Goal: Task Accomplishment & Management: Complete application form

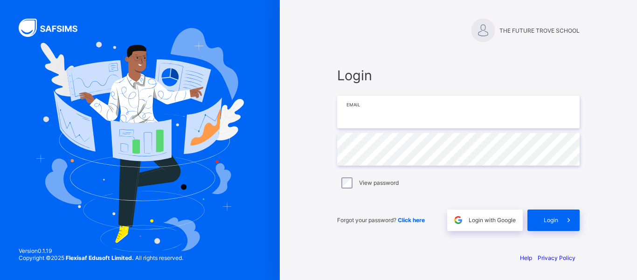
type input "**********"
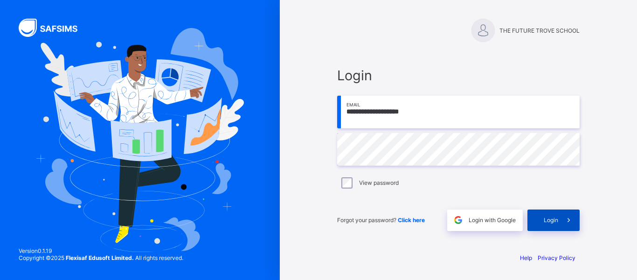
click at [541, 224] on div "Login" at bounding box center [553, 219] width 52 height 21
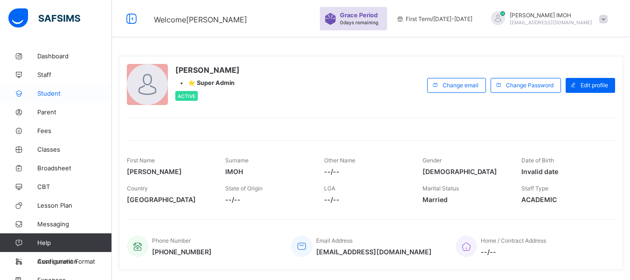
click at [51, 96] on span "Student" at bounding box center [74, 92] width 75 height 7
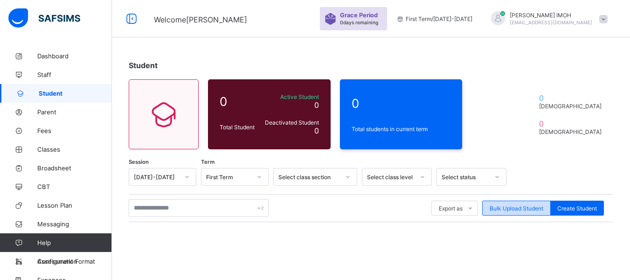
click at [543, 208] on span "Bulk Upload Student" at bounding box center [516, 208] width 54 height 7
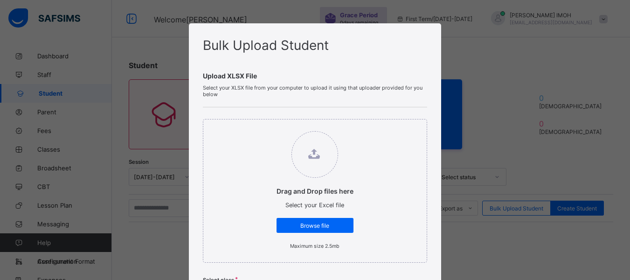
click at [312, 157] on icon at bounding box center [314, 154] width 12 height 10
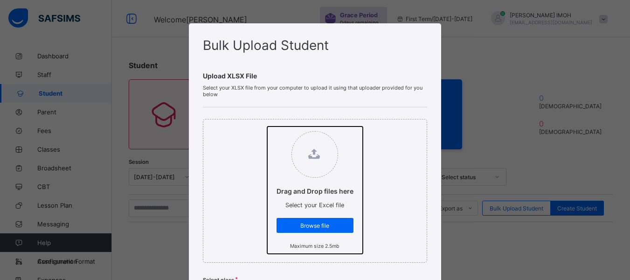
click at [267, 126] on input "Drag and Drop files here Select your Excel file Browse file Maximum size 2.5mb" at bounding box center [267, 126] width 0 height 0
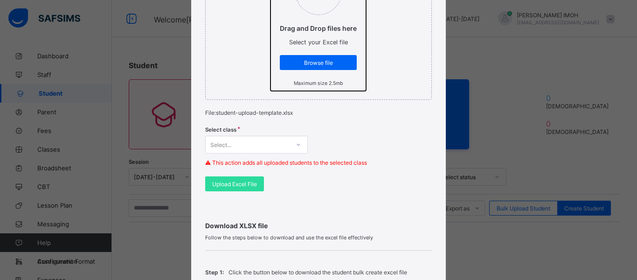
scroll to position [164, 0]
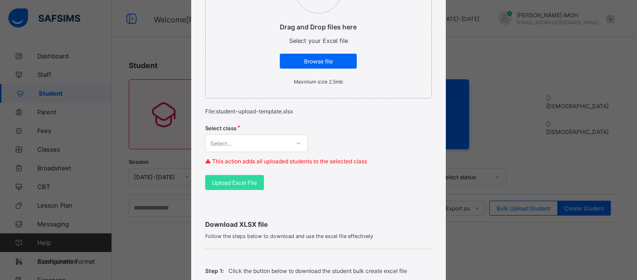
click at [275, 144] on div "Select class Select... ⚠ This action adds all uploaded students to the selected…" at bounding box center [318, 147] width 226 height 55
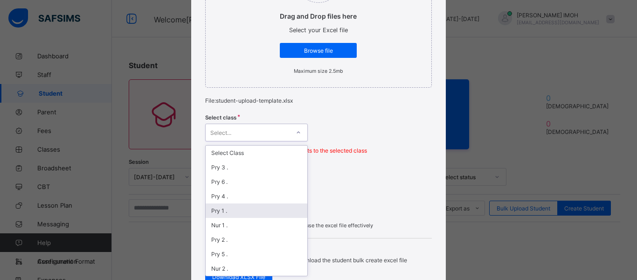
click at [226, 213] on div "Pry 1 ." at bounding box center [256, 210] width 102 height 14
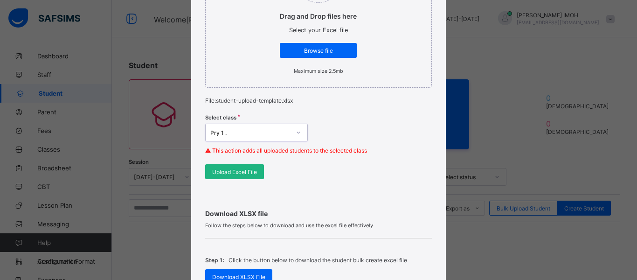
click at [246, 174] on span "Upload Excel File" at bounding box center [234, 171] width 45 height 7
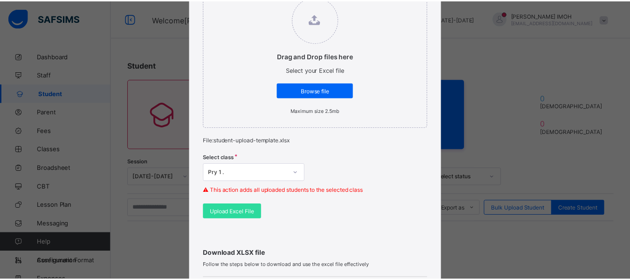
scroll to position [105, 0]
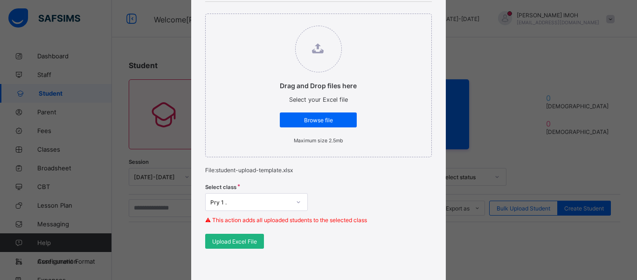
click at [234, 238] on span "Upload Excel File" at bounding box center [234, 241] width 45 height 7
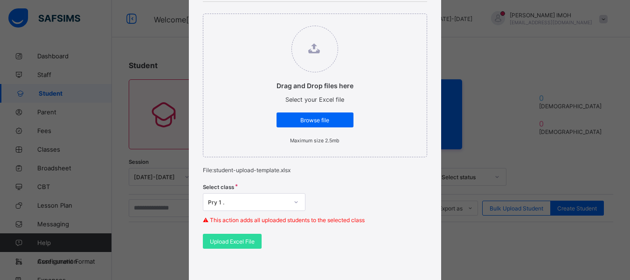
click at [458, 86] on div "Bulk Upload Student Upload XLSX File Select your XLSX file from your computer t…" at bounding box center [315, 140] width 630 height 280
click at [309, 120] on span "Browse file" at bounding box center [314, 119] width 63 height 7
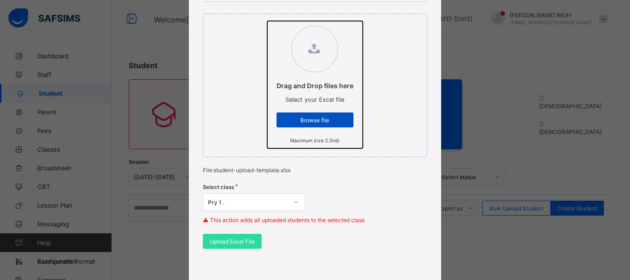
click at [267, 21] on input "Drag and Drop files here Select your Excel file Browse file Maximum size 2.5mb" at bounding box center [267, 21] width 0 height 0
type input "**********"
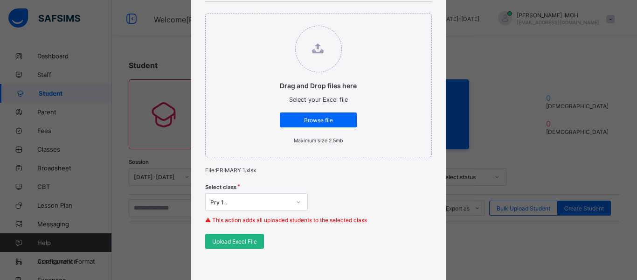
click at [234, 243] on span "Upload Excel File" at bounding box center [234, 241] width 45 height 7
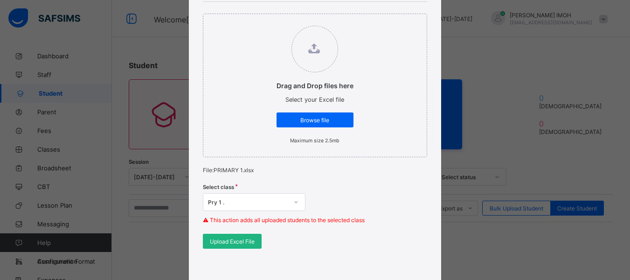
click at [243, 241] on span "Upload Excel File" at bounding box center [232, 241] width 45 height 7
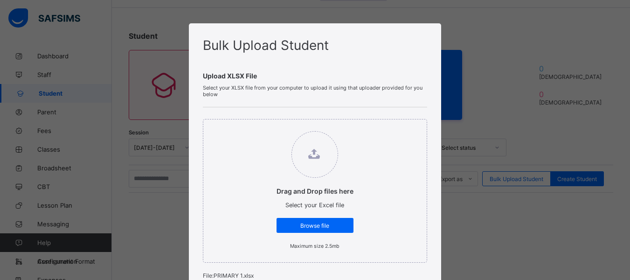
scroll to position [0, 0]
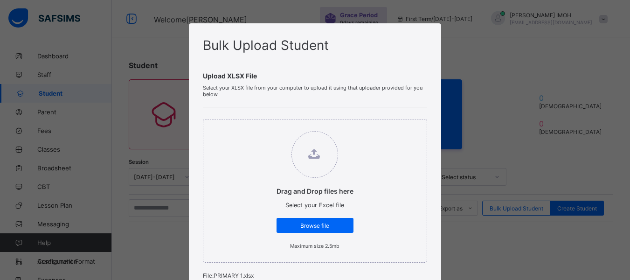
click at [473, 142] on div "Bulk Upload Student Upload XLSX File Select your XLSX file from your computer t…" at bounding box center [315, 140] width 630 height 280
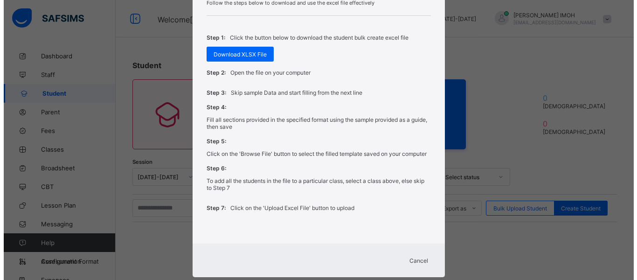
scroll to position [410, 0]
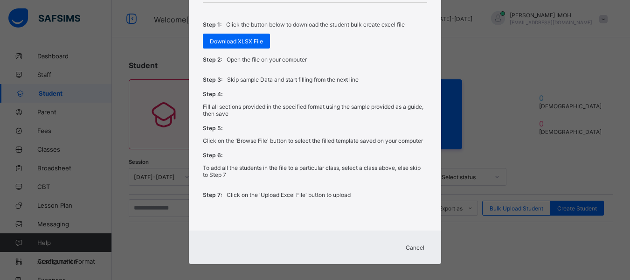
click at [424, 250] on div "Cancel" at bounding box center [415, 247] width 34 height 15
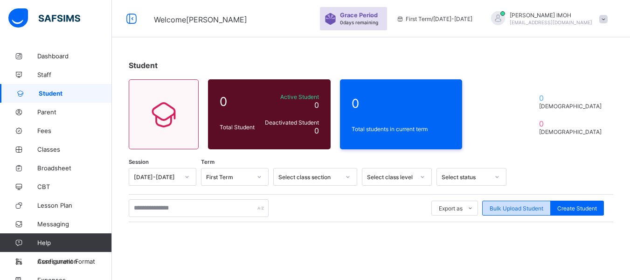
click at [512, 208] on span "Bulk Upload Student" at bounding box center [516, 208] width 54 height 7
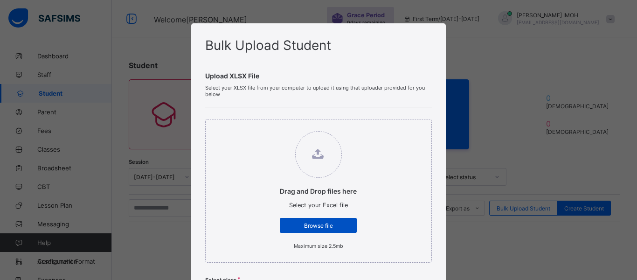
click at [322, 226] on span "Browse file" at bounding box center [318, 225] width 63 height 7
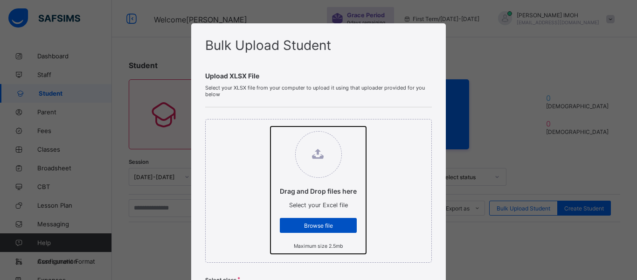
click at [270, 126] on input "Drag and Drop files here Select your Excel file Browse file Maximum size 2.5mb" at bounding box center [270, 126] width 0 height 0
type input "**********"
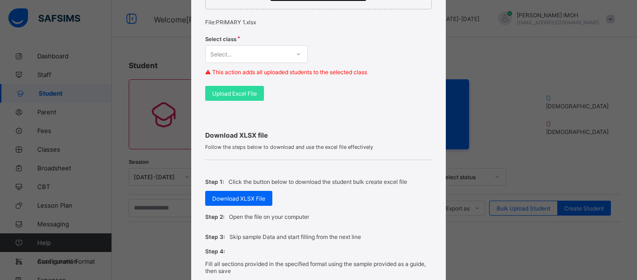
scroll to position [298, 0]
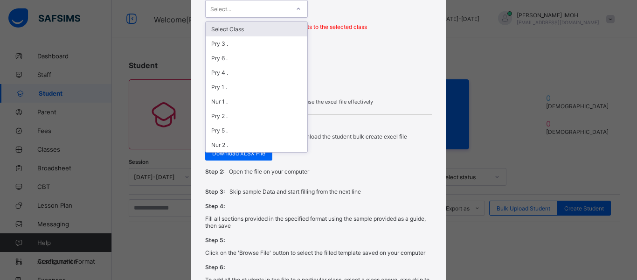
click at [295, 7] on icon at bounding box center [298, 8] width 6 height 9
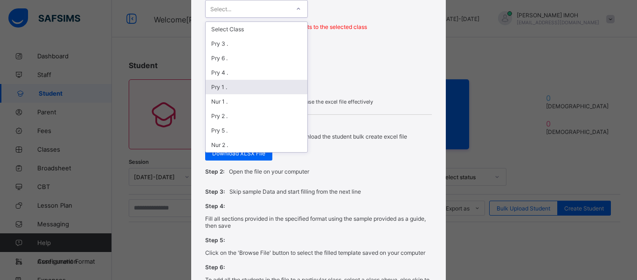
click at [210, 92] on div "Pry 1 ." at bounding box center [256, 87] width 102 height 14
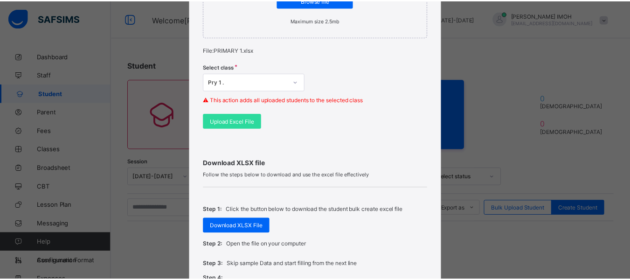
scroll to position [224, 0]
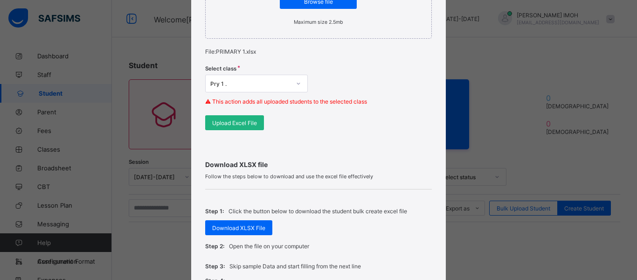
click at [221, 126] on div "Upload Excel File" at bounding box center [234, 122] width 59 height 15
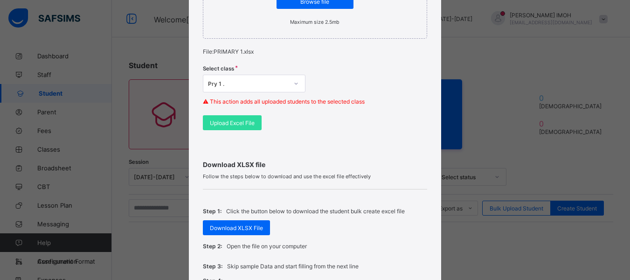
click at [368, 47] on div "Drag and Drop files here Select your Excel file Browse file Maximum size 2.5mb …" at bounding box center [315, 13] width 224 height 258
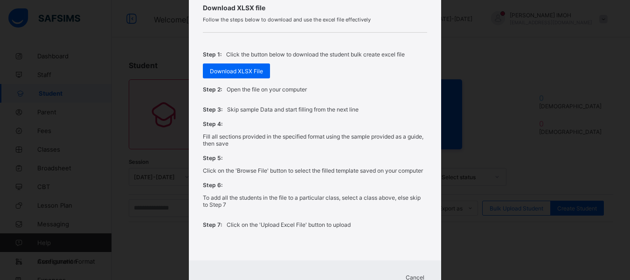
scroll to position [418, 0]
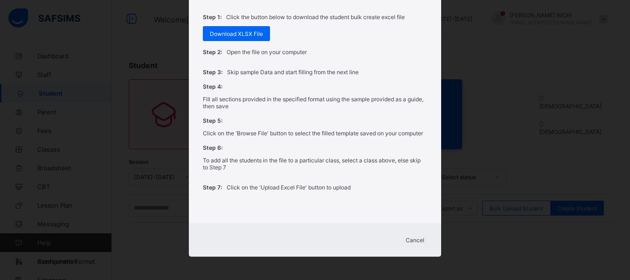
click at [496, 114] on div "Bulk Upload Student Upload XLSX File Select your XLSX file from your computer t…" at bounding box center [315, 140] width 630 height 280
click at [496, 115] on div "Bulk Upload Student Upload XLSX File Select your XLSX file from your computer t…" at bounding box center [315, 140] width 630 height 280
click at [410, 241] on span "Cancel" at bounding box center [414, 239] width 19 height 7
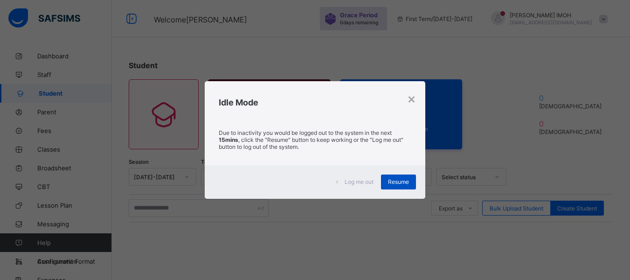
click at [402, 184] on span "Resume" at bounding box center [398, 181] width 21 height 7
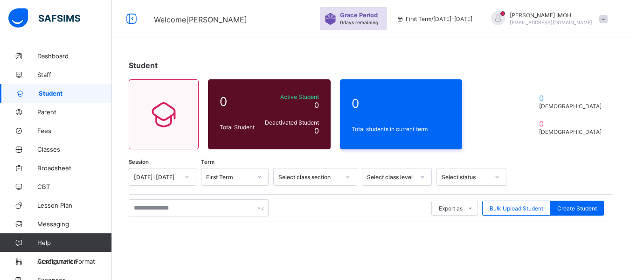
click at [349, 177] on icon at bounding box center [348, 176] width 6 height 9
click at [418, 175] on div "option Unassigned focused, 1 of 9. 9 results available. Use Up and Down to choo…" at bounding box center [397, 177] width 70 height 18
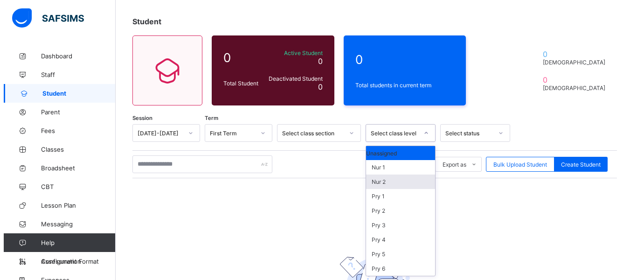
scroll to position [44, 0]
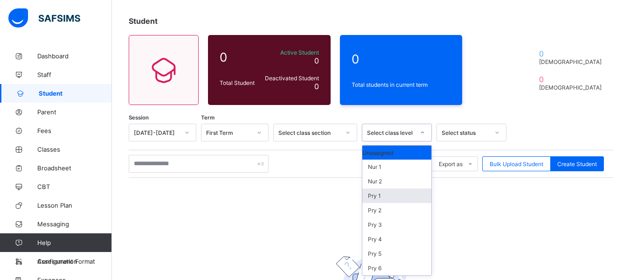
click at [390, 192] on div "Pry 1" at bounding box center [396, 195] width 69 height 14
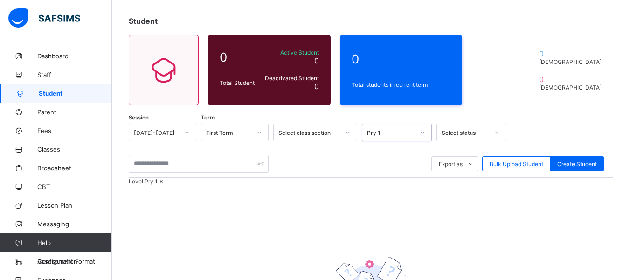
click at [390, 185] on div "Level: Pry 1" at bounding box center [371, 181] width 484 height 7
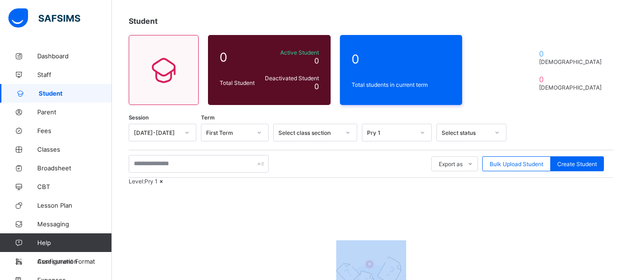
click at [390, 185] on div "Level: Pry 1" at bounding box center [371, 181] width 484 height 7
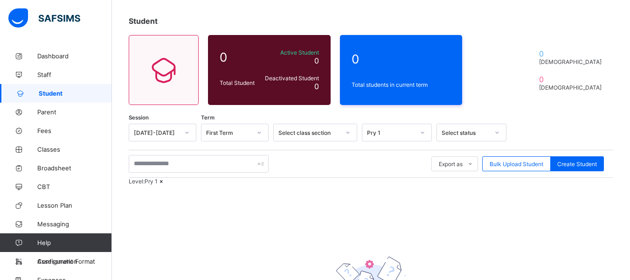
click at [424, 131] on icon at bounding box center [422, 132] width 6 height 9
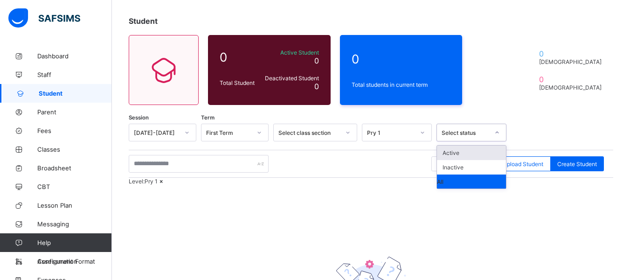
click at [482, 135] on div "Select status" at bounding box center [465, 132] width 48 height 7
click at [463, 151] on div "Active" at bounding box center [471, 152] width 69 height 14
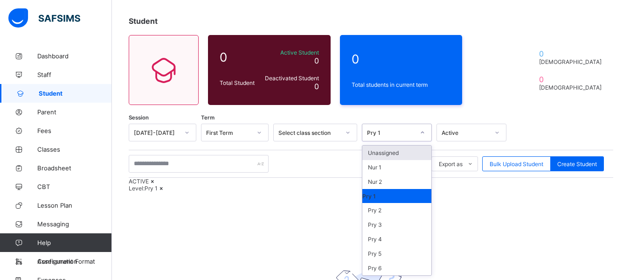
click at [425, 133] on div at bounding box center [422, 132] width 16 height 15
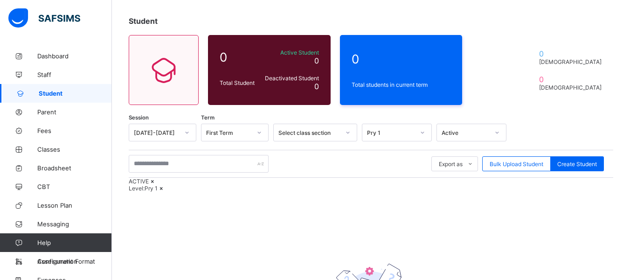
click at [427, 217] on div "Session [DATE]-[DATE] Term First Term Select class section Pry 1 Active Export …" at bounding box center [371, 248] width 484 height 250
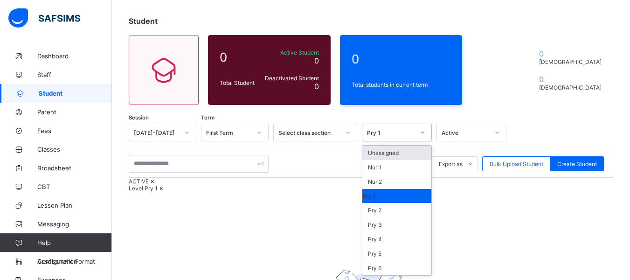
click at [414, 135] on div at bounding box center [422, 132] width 18 height 17
click at [375, 192] on div "Pry 1" at bounding box center [396, 196] width 69 height 14
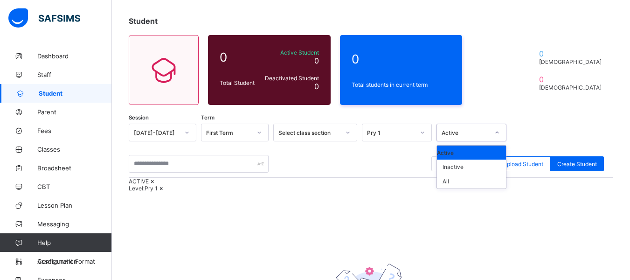
click at [486, 133] on div "Active" at bounding box center [465, 132] width 48 height 7
click at [454, 154] on div "Active" at bounding box center [471, 152] width 69 height 14
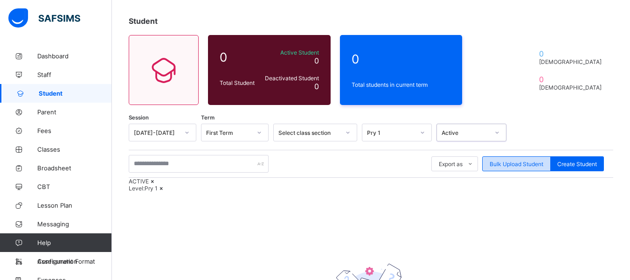
click at [507, 163] on span "Bulk Upload Student" at bounding box center [516, 163] width 54 height 7
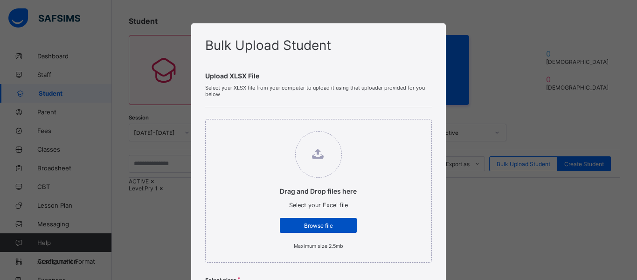
click at [333, 228] on span "Browse file" at bounding box center [318, 225] width 63 height 7
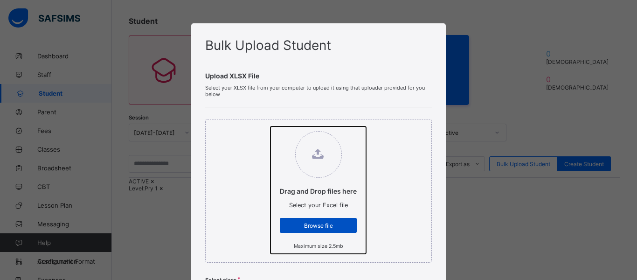
click at [270, 126] on input "Drag and Drop files here Select your Excel file Browse file Maximum size 2.5mb" at bounding box center [270, 126] width 0 height 0
type input "**********"
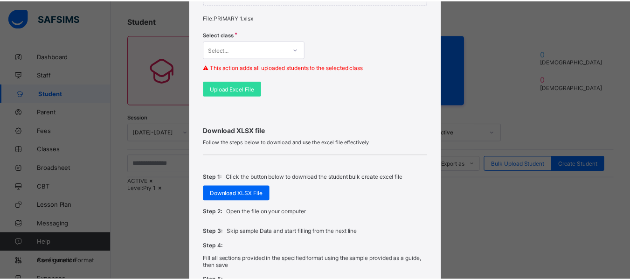
scroll to position [280, 0]
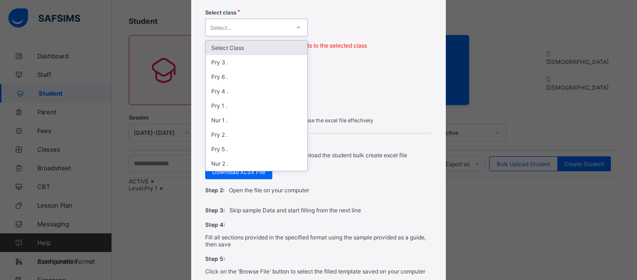
click at [286, 26] on div "Select..." at bounding box center [247, 27] width 84 height 13
click at [228, 110] on div "Pry 1 ." at bounding box center [256, 105] width 102 height 14
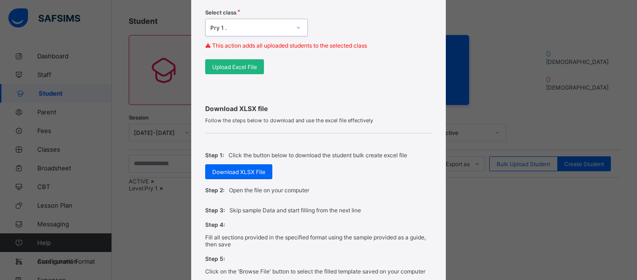
click at [227, 67] on span "Upload Excel File" at bounding box center [234, 66] width 45 height 7
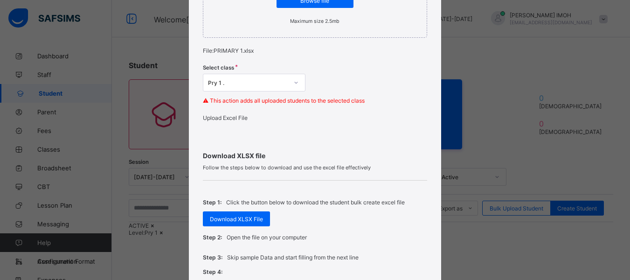
scroll to position [128, 0]
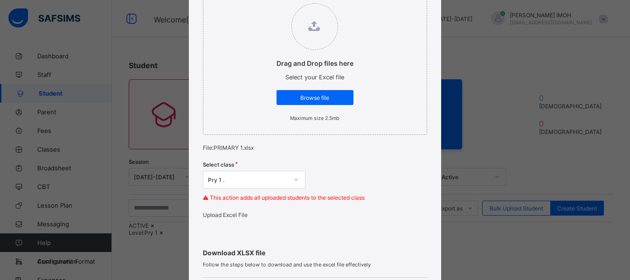
click at [215, 218] on span "Upload Excel File" at bounding box center [225, 214] width 45 height 7
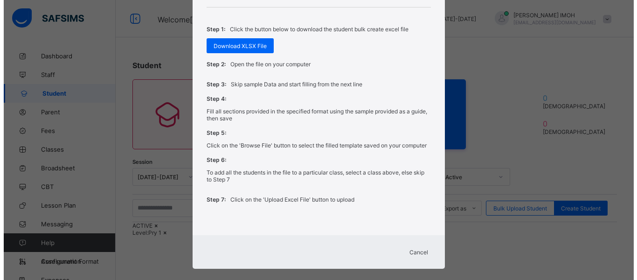
scroll to position [407, 0]
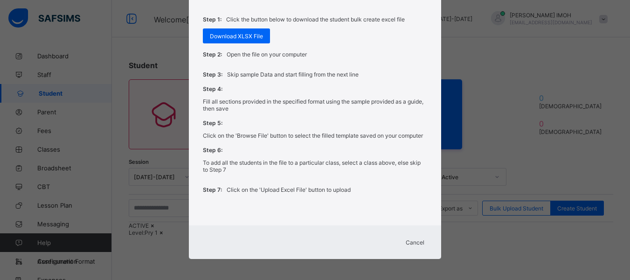
click at [417, 246] on span "Cancel" at bounding box center [414, 242] width 19 height 7
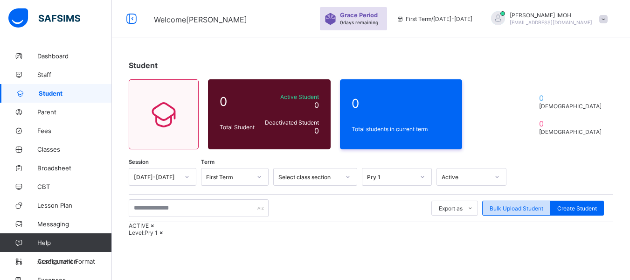
click at [502, 209] on span "Bulk Upload Student" at bounding box center [516, 208] width 54 height 7
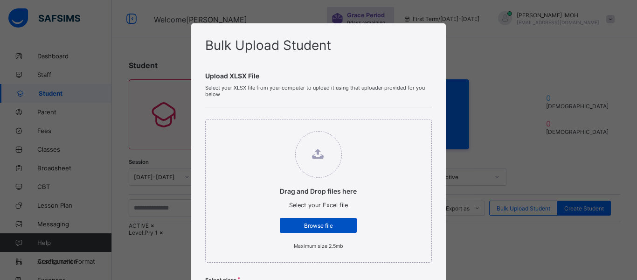
click at [299, 227] on span "Browse file" at bounding box center [318, 225] width 63 height 7
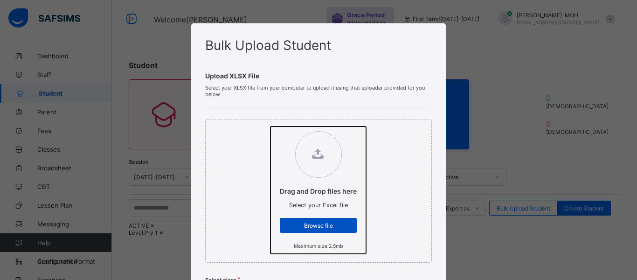
click at [270, 126] on input "Drag and Drop files here Select your Excel file Browse file Maximum size 2.5mb" at bounding box center [270, 126] width 0 height 0
type input "**********"
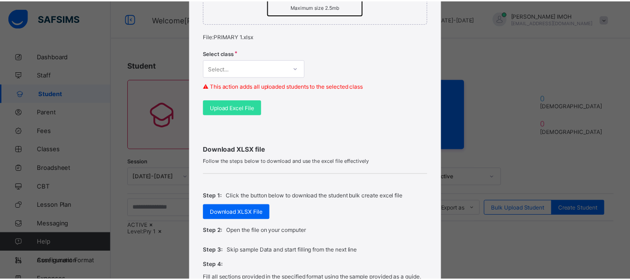
scroll to position [242, 0]
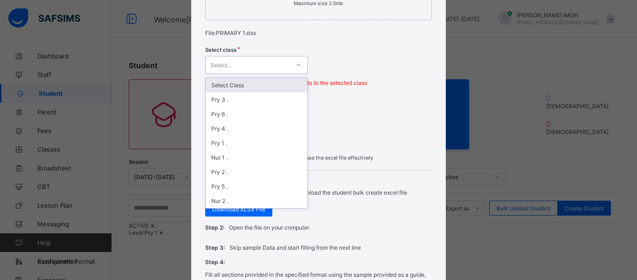
click at [260, 61] on div "Select..." at bounding box center [247, 64] width 84 height 13
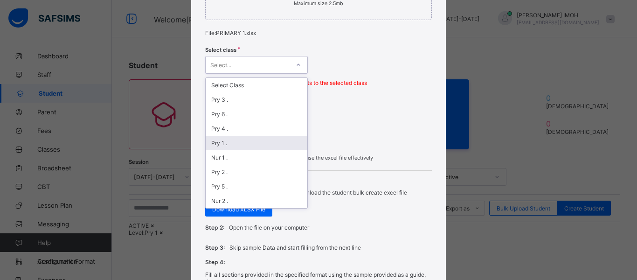
click at [219, 142] on div "Pry 1 ." at bounding box center [256, 143] width 102 height 14
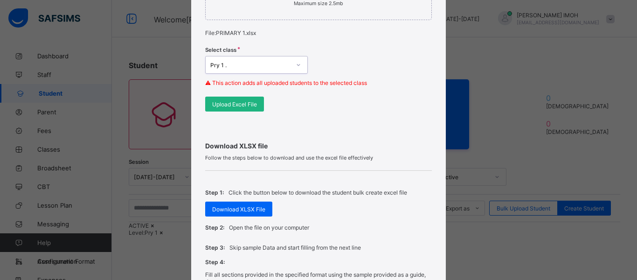
click at [235, 103] on span "Upload Excel File" at bounding box center [234, 104] width 45 height 7
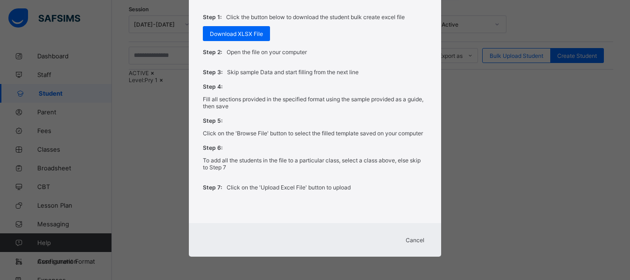
scroll to position [172, 0]
click at [415, 241] on span "Cancel" at bounding box center [414, 239] width 19 height 7
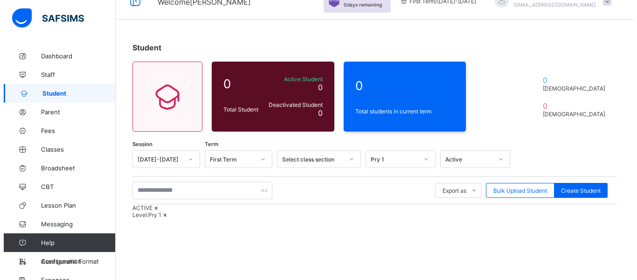
scroll to position [0, 0]
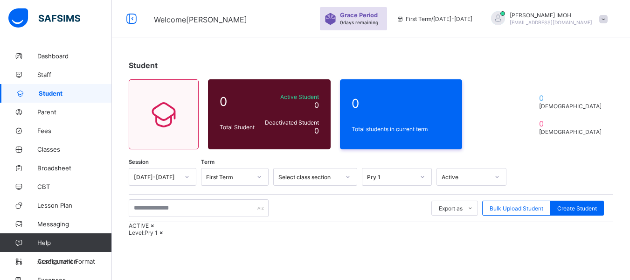
click at [377, 14] on span "Grace Period" at bounding box center [359, 15] width 38 height 7
click at [382, 19] on div "Grace Period 0 days remaining" at bounding box center [361, 19] width 42 height 14
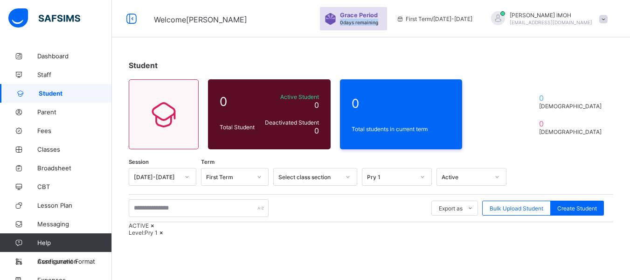
click at [378, 22] on span "0 days remaining" at bounding box center [359, 23] width 38 height 6
click at [407, 44] on div "Student 0 Total Student Active Student 0 Deactivated Student 0 0 Total students…" at bounding box center [371, 216] width 518 height 432
click at [513, 208] on span "Bulk Upload Student" at bounding box center [516, 208] width 54 height 7
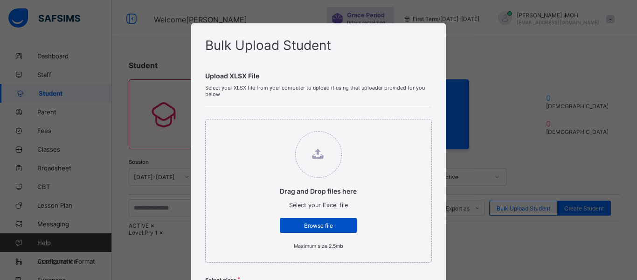
click at [315, 231] on div "Browse file" at bounding box center [318, 225] width 77 height 15
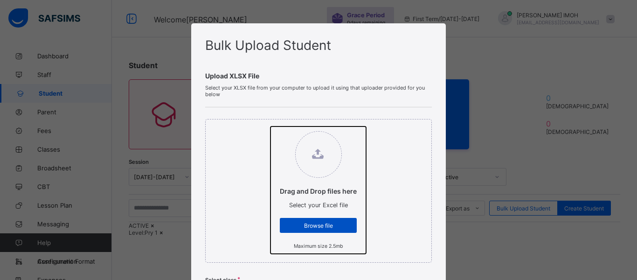
click at [270, 126] on input "Drag and Drop files here Select your Excel file Browse file Maximum size 2.5mb" at bounding box center [270, 126] width 0 height 0
type input "**********"
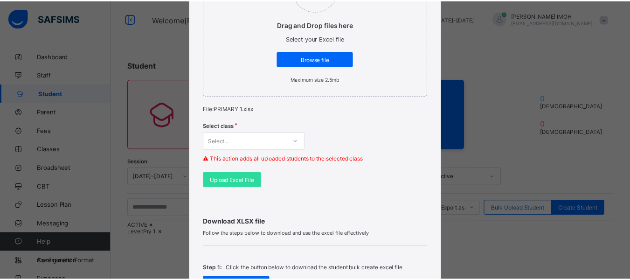
scroll to position [175, 0]
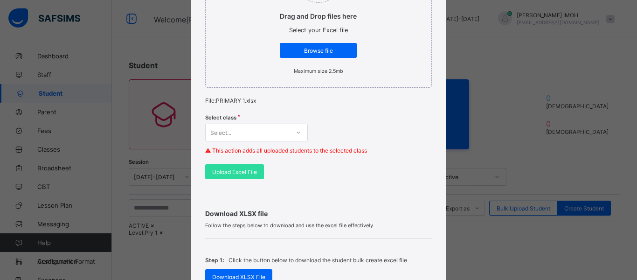
click at [283, 143] on div "Select class Select... ⚠ This action adds all uploaded students to the selected…" at bounding box center [318, 137] width 226 height 55
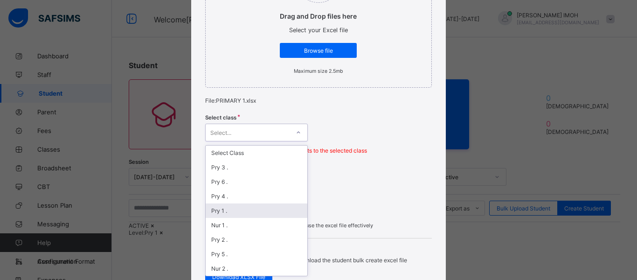
click at [224, 208] on div "Pry 1 ." at bounding box center [256, 210] width 102 height 14
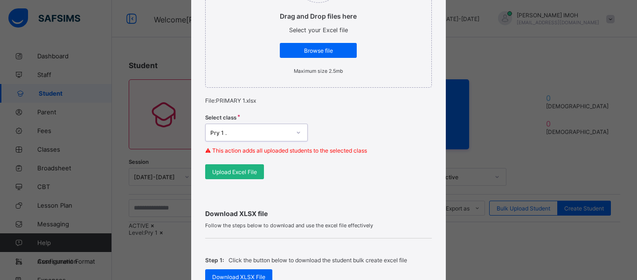
click at [238, 166] on div "Upload Excel File" at bounding box center [234, 171] width 59 height 15
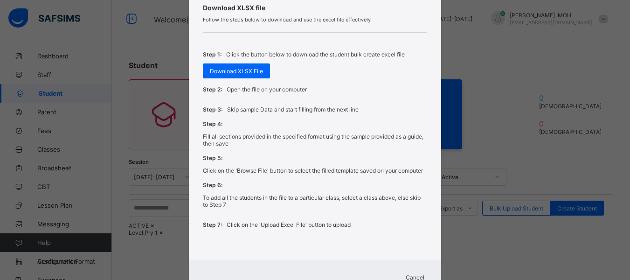
scroll to position [418, 0]
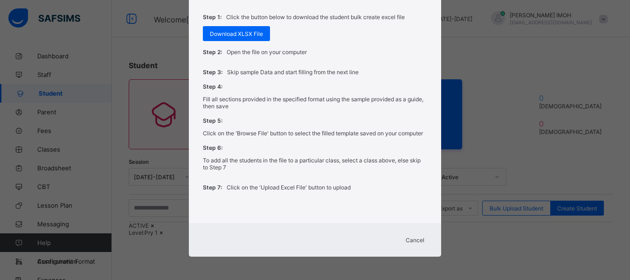
click at [419, 234] on div "Cancel" at bounding box center [415, 239] width 34 height 15
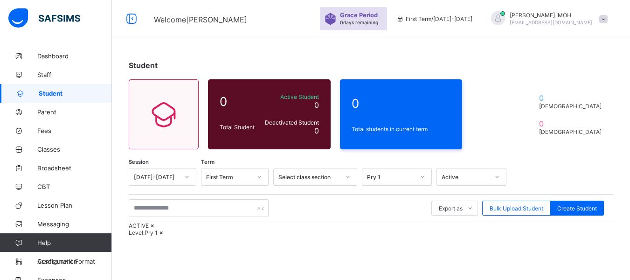
click at [496, 179] on icon at bounding box center [497, 176] width 6 height 9
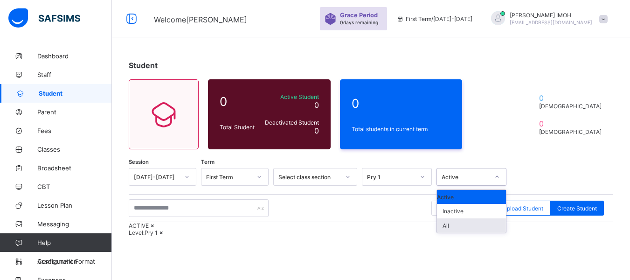
click at [449, 231] on div "All" at bounding box center [471, 225] width 69 height 14
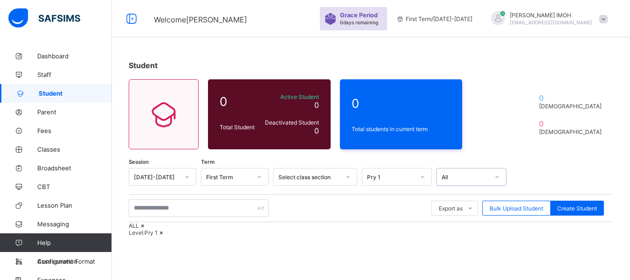
click at [427, 176] on div "Pry 1" at bounding box center [397, 177] width 70 height 18
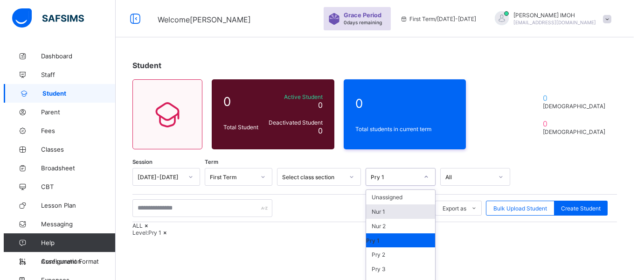
scroll to position [44, 0]
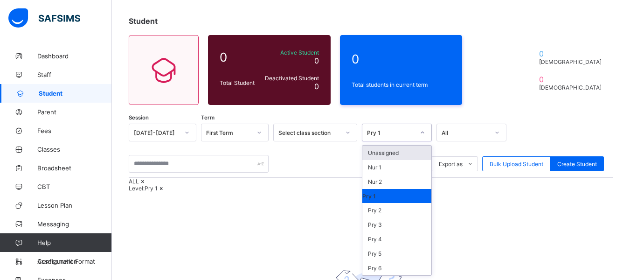
click at [410, 157] on div "Unassigned" at bounding box center [396, 152] width 69 height 14
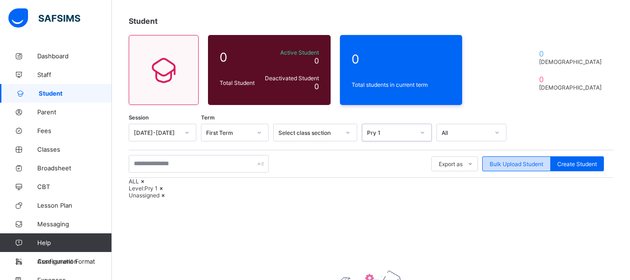
click at [522, 160] on span "Bulk Upload Student" at bounding box center [516, 163] width 54 height 7
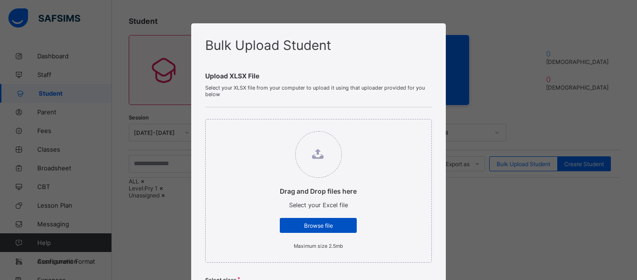
click at [313, 224] on span "Browse file" at bounding box center [318, 225] width 63 height 7
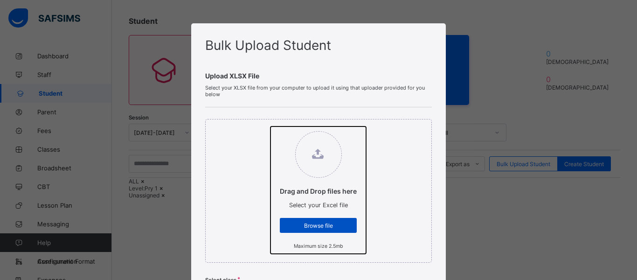
click at [270, 126] on input "Drag and Drop files here Select your Excel file Browse file Maximum size 2.5mb" at bounding box center [270, 126] width 0 height 0
type input "**********"
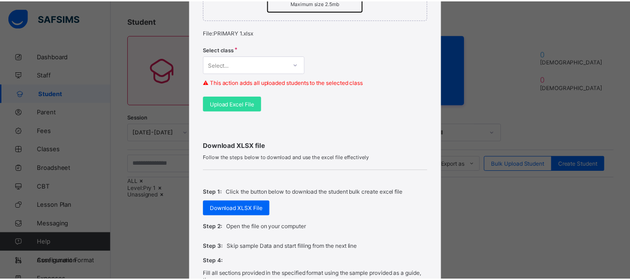
scroll to position [261, 0]
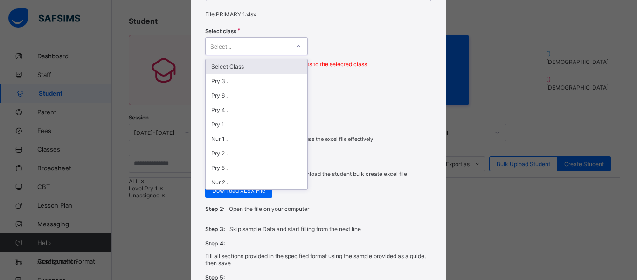
click at [229, 42] on div "Select..." at bounding box center [247, 46] width 84 height 13
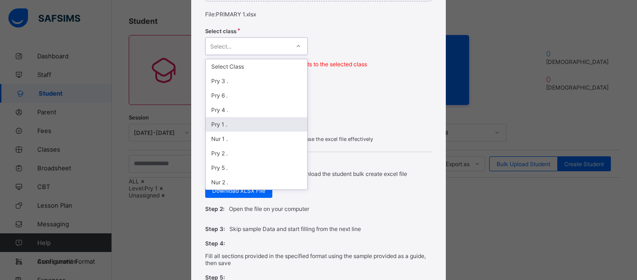
click at [219, 123] on div "Pry 1 ." at bounding box center [256, 124] width 102 height 14
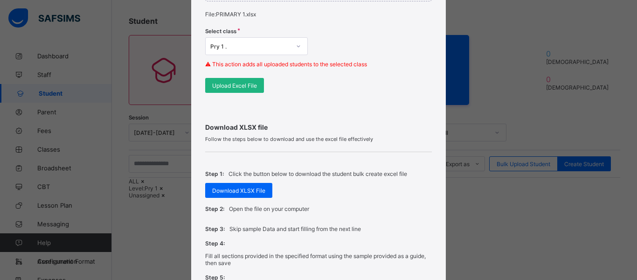
click at [242, 86] on span "Upload Excel File" at bounding box center [234, 85] width 45 height 7
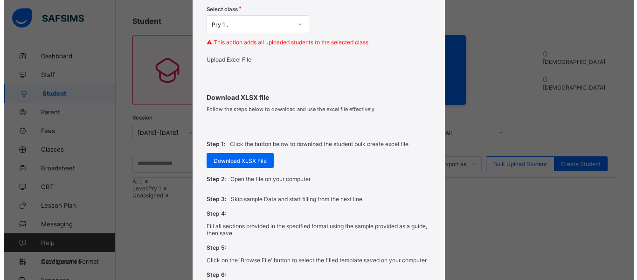
scroll to position [418, 0]
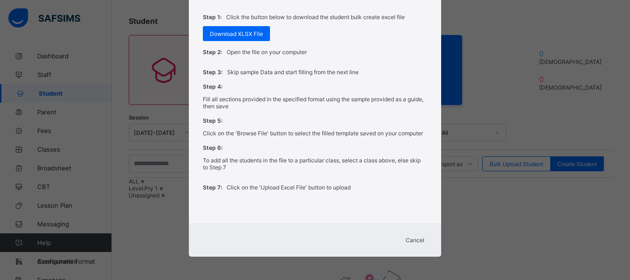
click at [421, 240] on span "Cancel" at bounding box center [414, 239] width 19 height 7
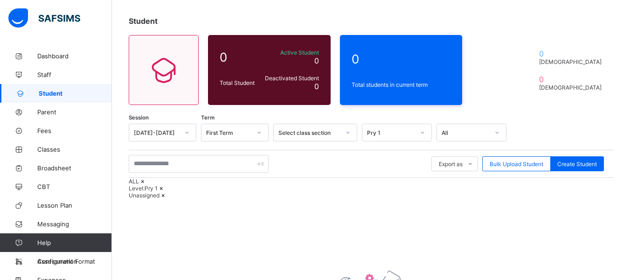
click at [411, 132] on div "Pry 1" at bounding box center [391, 132] width 48 height 7
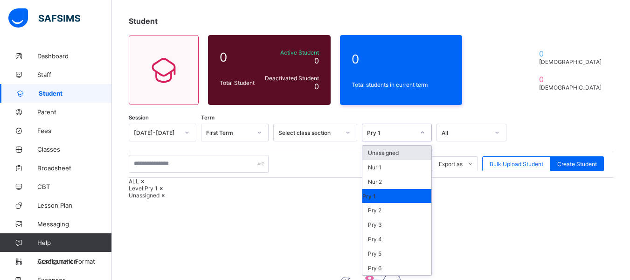
click at [395, 155] on div "Unassigned" at bounding box center [396, 152] width 69 height 14
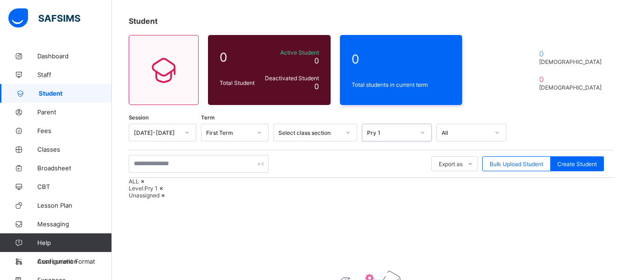
click at [412, 135] on div "Pry 1" at bounding box center [391, 132] width 48 height 7
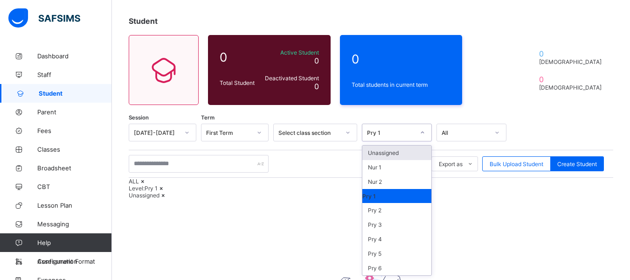
click at [393, 150] on div "Unassigned" at bounding box center [396, 152] width 69 height 14
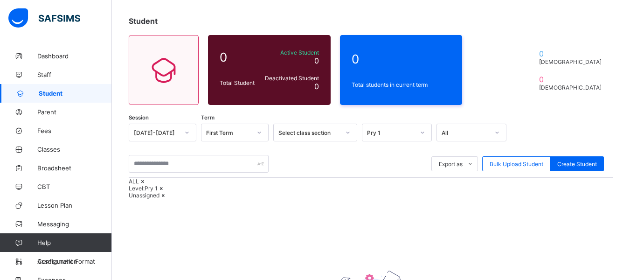
click at [165, 192] on icon at bounding box center [161, 188] width 8 height 7
click at [167, 192] on icon at bounding box center [163, 188] width 8 height 7
click at [147, 185] on icon at bounding box center [143, 181] width 8 height 7
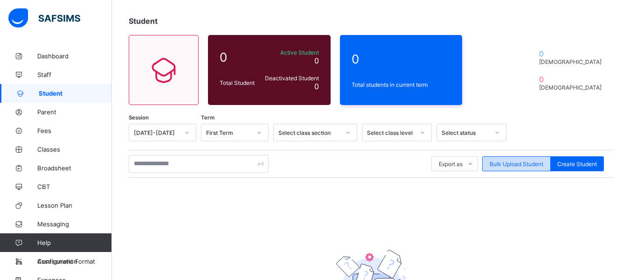
click at [535, 163] on span "Bulk Upload Student" at bounding box center [516, 163] width 54 height 7
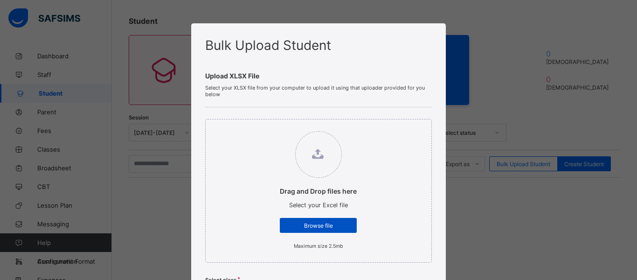
click at [309, 228] on span "Browse file" at bounding box center [318, 225] width 63 height 7
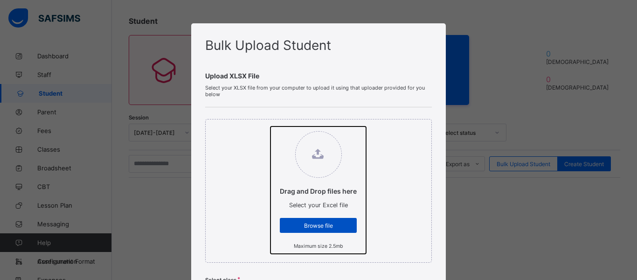
click at [270, 126] on input "Drag and Drop files here Select your Excel file Browse file Maximum size 2.5mb" at bounding box center [270, 126] width 0 height 0
type input "**********"
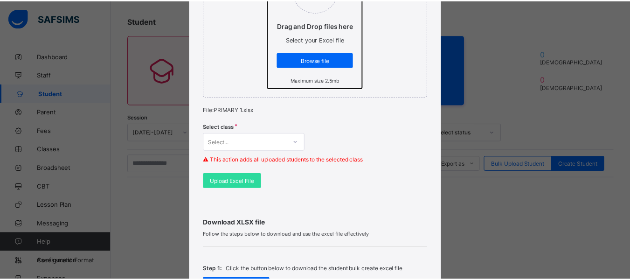
scroll to position [171, 0]
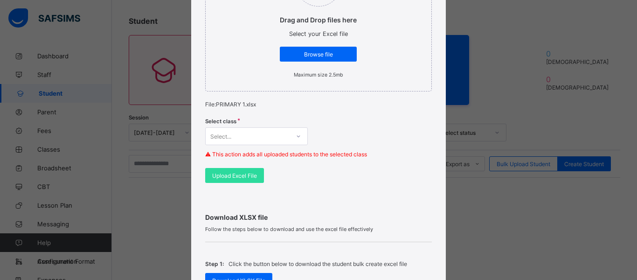
click at [250, 141] on div "Select..." at bounding box center [247, 136] width 84 height 13
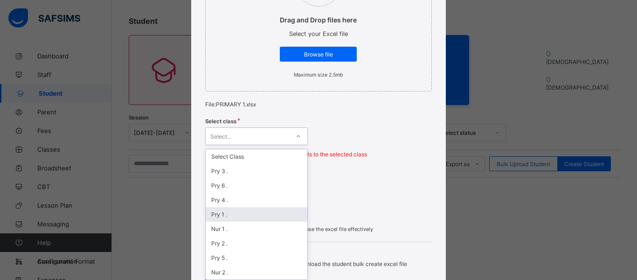
click at [213, 208] on div "Pry 1 ." at bounding box center [256, 214] width 102 height 14
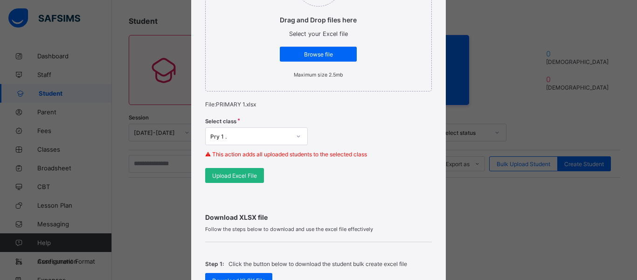
click at [243, 169] on div "Upload Excel File" at bounding box center [234, 175] width 59 height 15
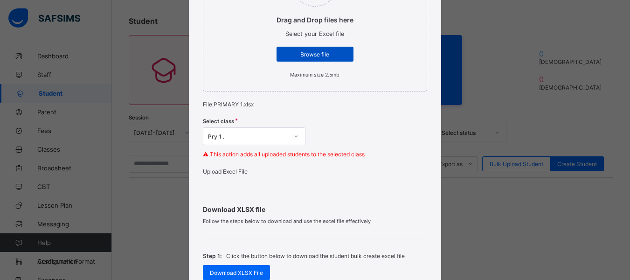
click at [341, 47] on div "Browse file" at bounding box center [314, 54] width 77 height 15
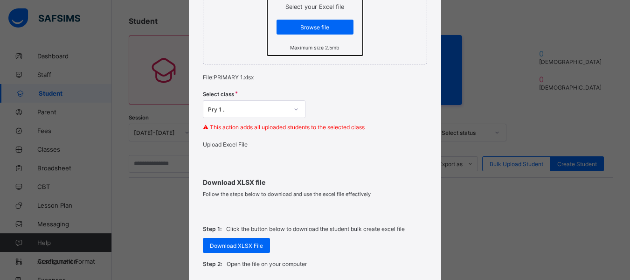
scroll to position [205, 0]
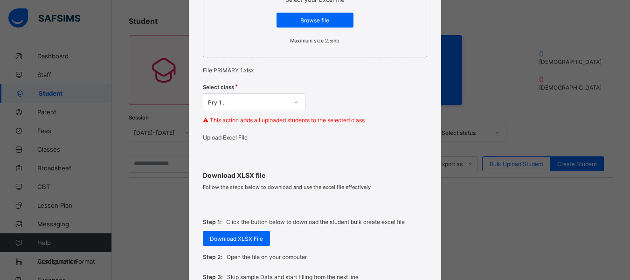
click at [230, 139] on span "Upload Excel File" at bounding box center [225, 137] width 45 height 7
click at [230, 139] on div "Upload Excel File" at bounding box center [315, 137] width 224 height 7
click at [230, 139] on span "Upload Excel File" at bounding box center [225, 137] width 45 height 7
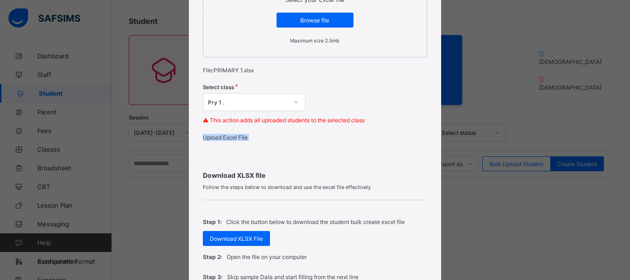
click at [230, 139] on div "Upload Excel File" at bounding box center [315, 137] width 224 height 7
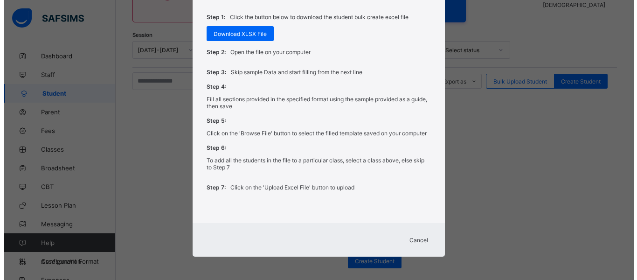
scroll to position [139, 0]
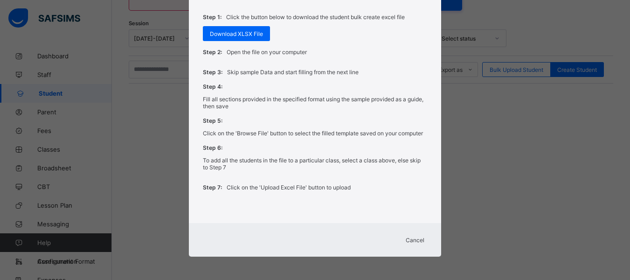
click at [416, 238] on span "Cancel" at bounding box center [414, 239] width 19 height 7
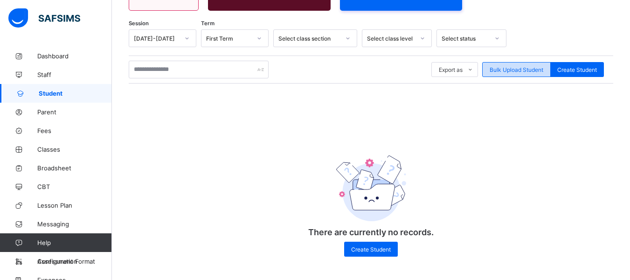
click at [523, 75] on div "Bulk Upload Student" at bounding box center [516, 69] width 68 height 15
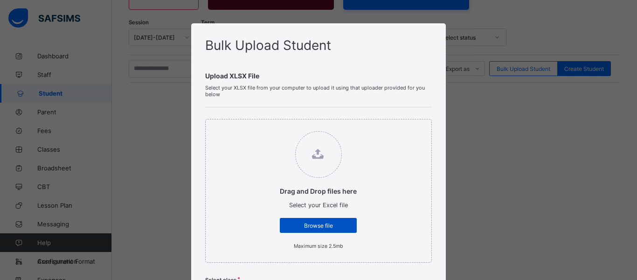
click at [319, 224] on span "Browse file" at bounding box center [318, 225] width 63 height 7
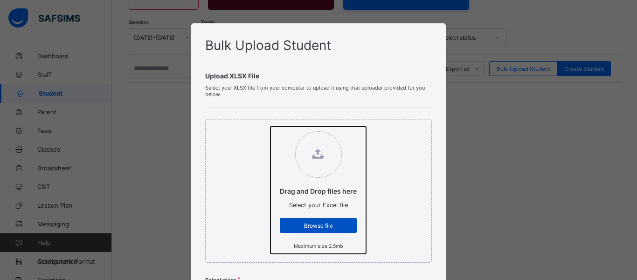
click at [270, 126] on input "Drag and Drop files here Select your Excel file Browse file Maximum size 2.5mb" at bounding box center [270, 126] width 0 height 0
type input "**********"
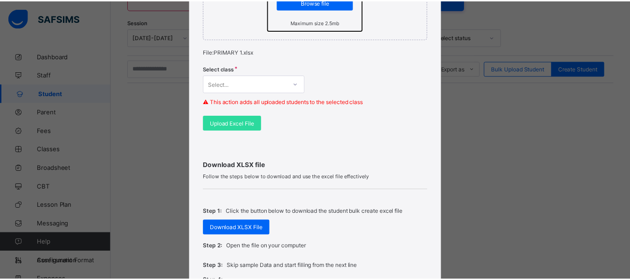
scroll to position [242, 0]
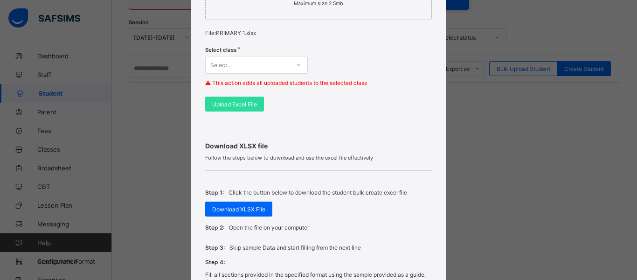
click at [256, 67] on div "Select..." at bounding box center [247, 64] width 84 height 13
click at [377, 66] on div "Select class Select... ⚠ This action adds all uploaded students to the selected…" at bounding box center [318, 69] width 226 height 55
click at [232, 101] on span "Upload Excel File" at bounding box center [234, 104] width 45 height 7
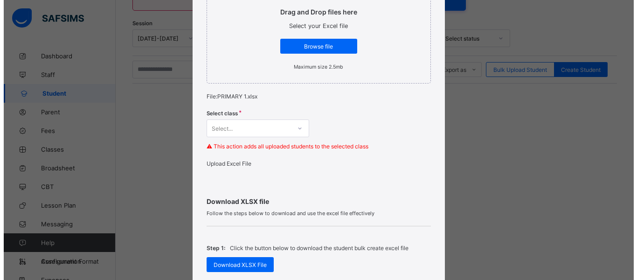
scroll to position [175, 0]
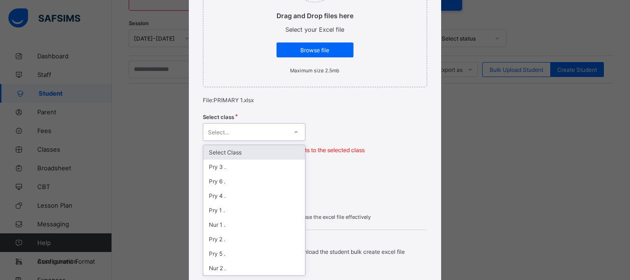
click at [295, 130] on icon at bounding box center [296, 131] width 6 height 9
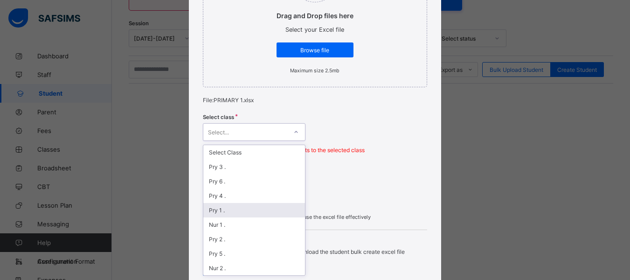
click at [215, 212] on div "Pry 1 ." at bounding box center [254, 210] width 102 height 14
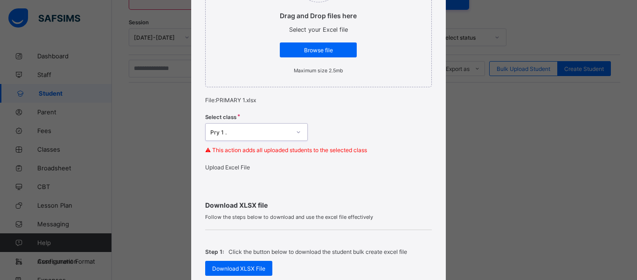
click at [233, 170] on div "Upload Excel File" at bounding box center [318, 167] width 226 height 7
click at [233, 170] on span "Upload Excel File" at bounding box center [227, 167] width 45 height 7
click at [233, 171] on span "Upload Excel File" at bounding box center [227, 167] width 45 height 7
click at [233, 171] on div "Upload Excel File" at bounding box center [318, 167] width 226 height 7
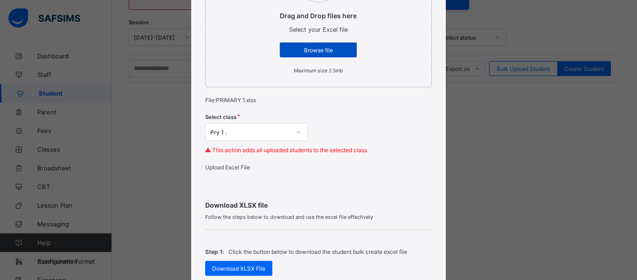
click at [327, 49] on span "Browse file" at bounding box center [318, 50] width 63 height 7
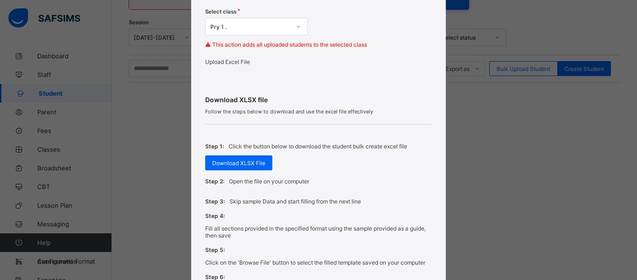
scroll to position [280, 0]
